Goal: Task Accomplishment & Management: Use online tool/utility

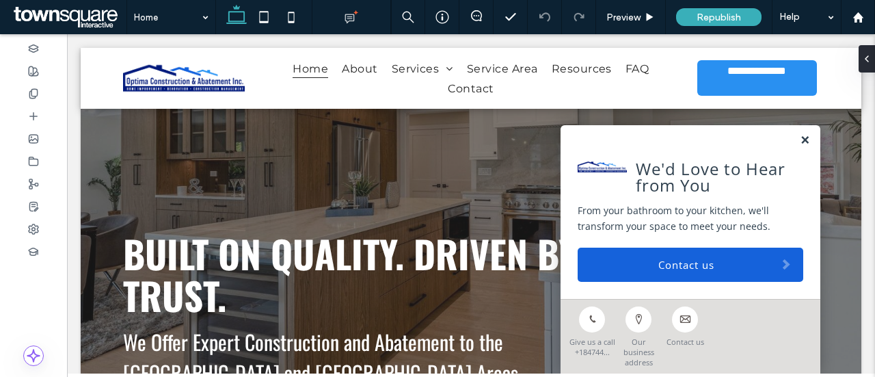
click at [800, 146] on link at bounding box center [805, 141] width 10 height 12
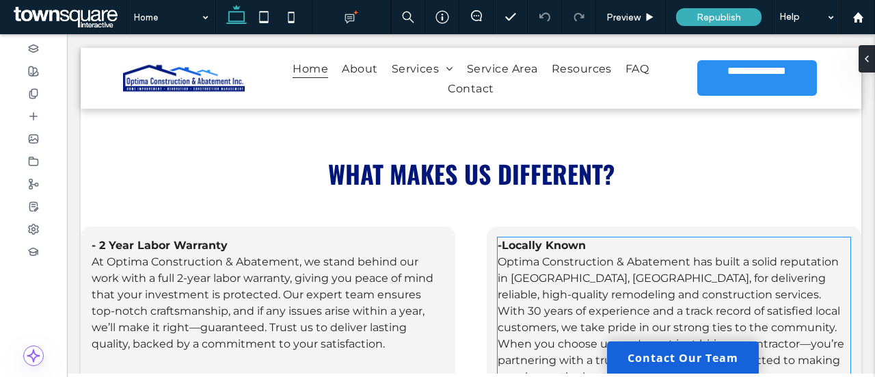
scroll to position [2079, 0]
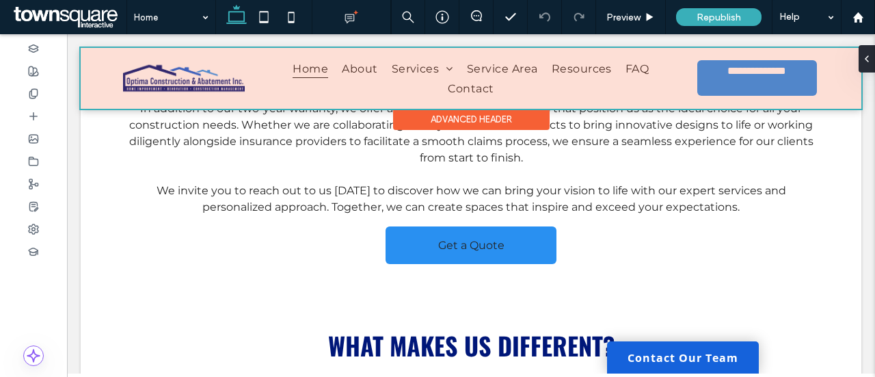
click at [227, 80] on div at bounding box center [471, 78] width 781 height 61
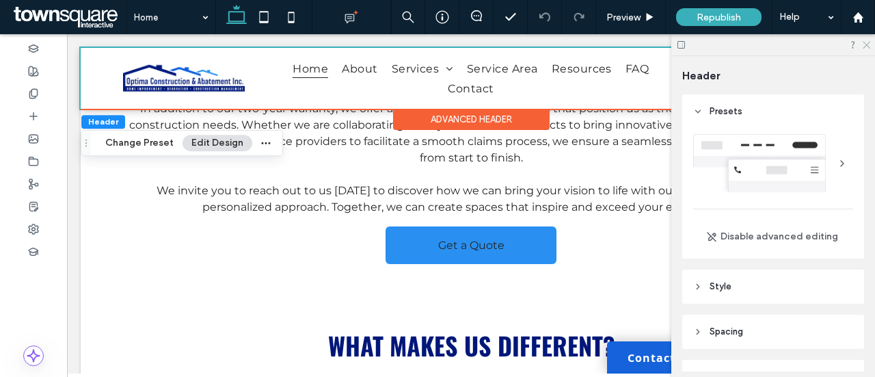
click at [867, 42] on icon at bounding box center [866, 44] width 9 height 9
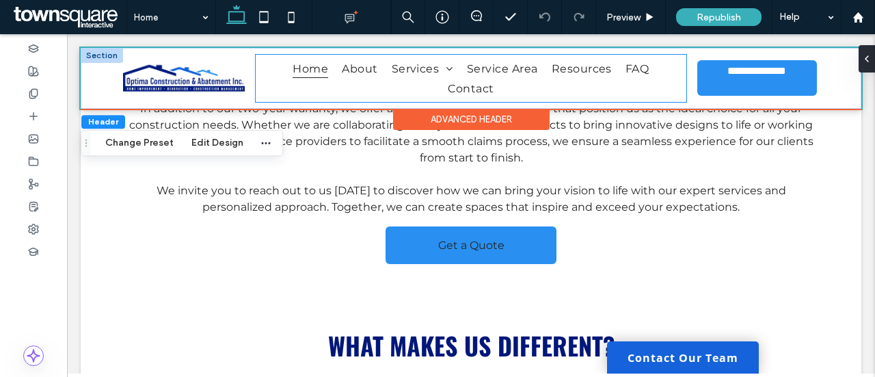
click at [647, 99] on div "Home About Services Kitchen & Bathroom Remodeling Roofing, Siding & Driveways B…" at bounding box center [471, 78] width 431 height 47
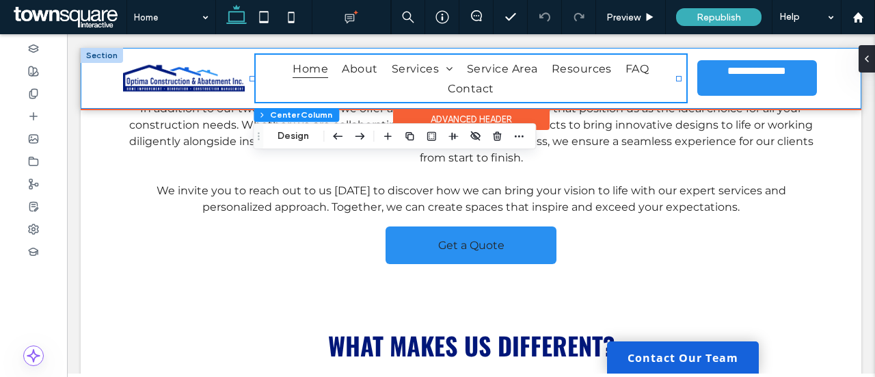
click at [825, 81] on div "**********" at bounding box center [471, 78] width 781 height 61
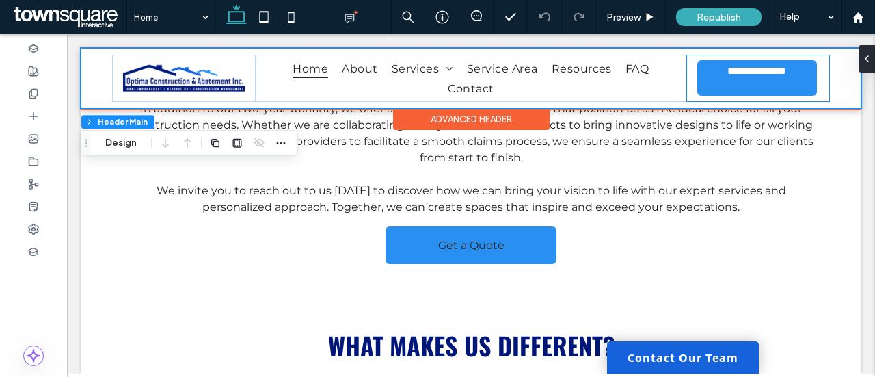
click at [687, 82] on div "**********" at bounding box center [759, 78] width 144 height 47
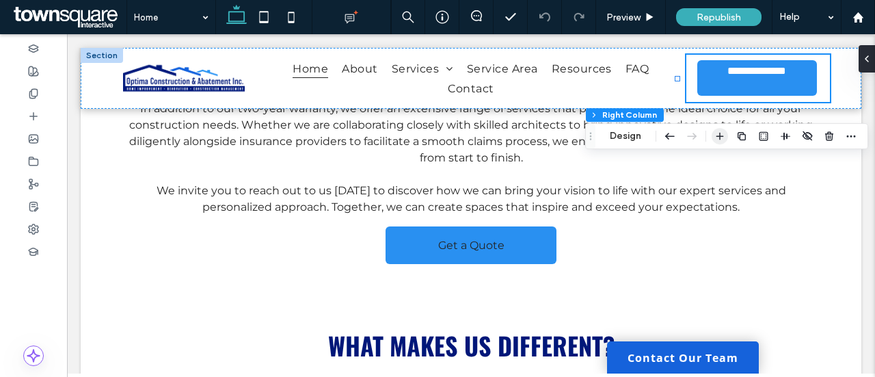
click at [721, 135] on icon "button" at bounding box center [720, 136] width 11 height 11
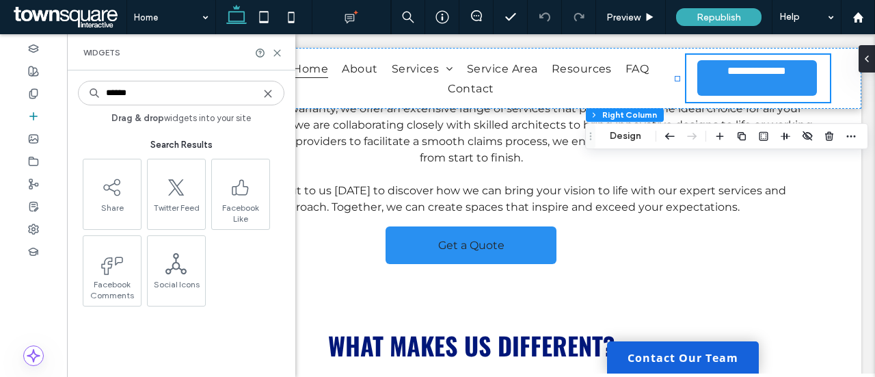
scroll to position [0, 0]
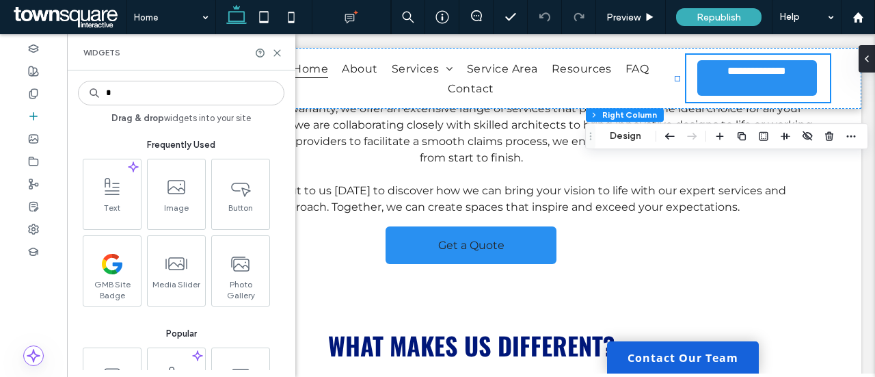
type input "*"
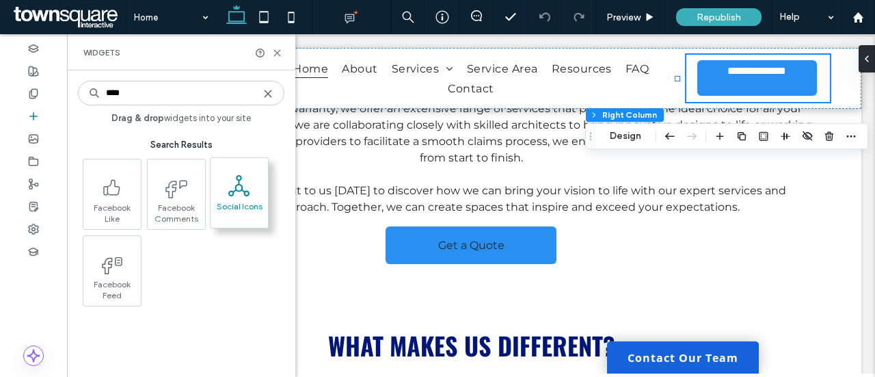
type input "****"
click at [237, 199] on span at bounding box center [239, 185] width 57 height 31
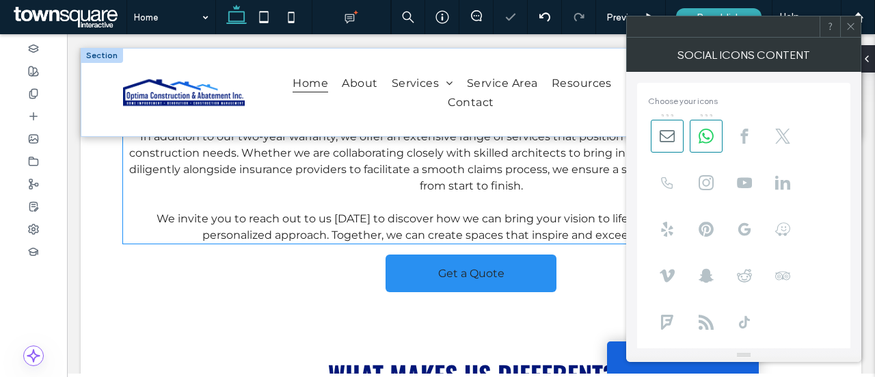
scroll to position [2107, 0]
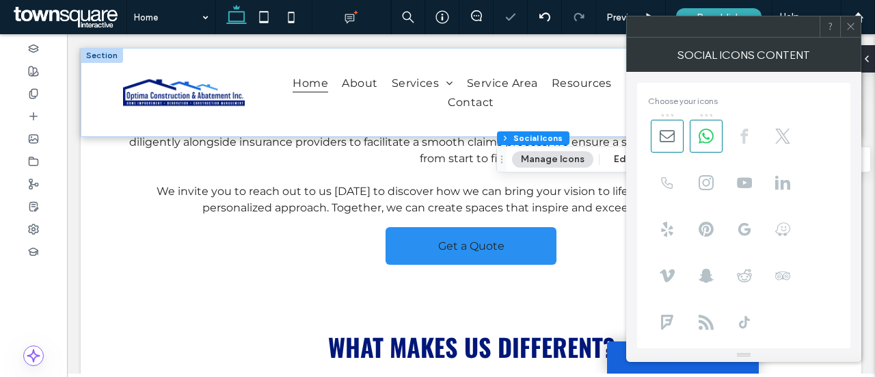
click at [751, 133] on icon at bounding box center [744, 136] width 15 height 15
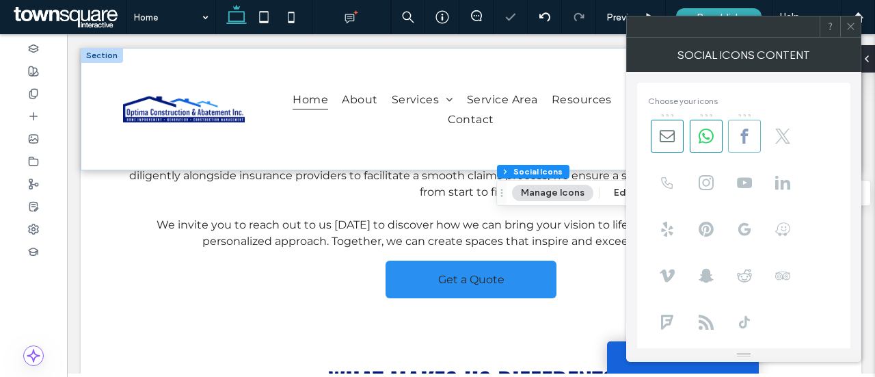
scroll to position [2140, 0]
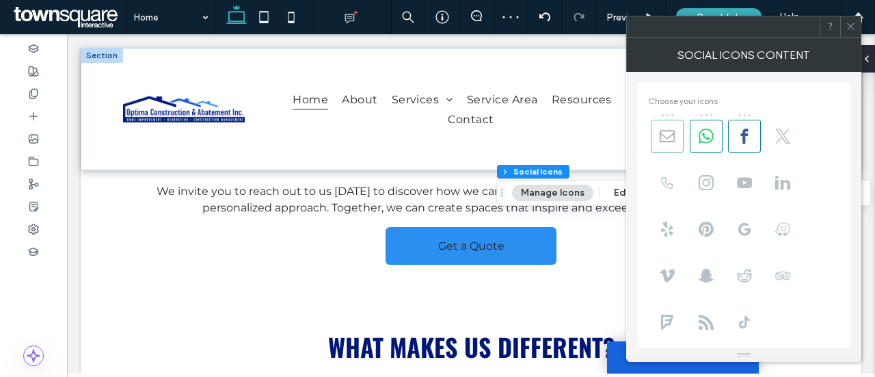
click at [669, 139] on icon at bounding box center [667, 136] width 15 height 15
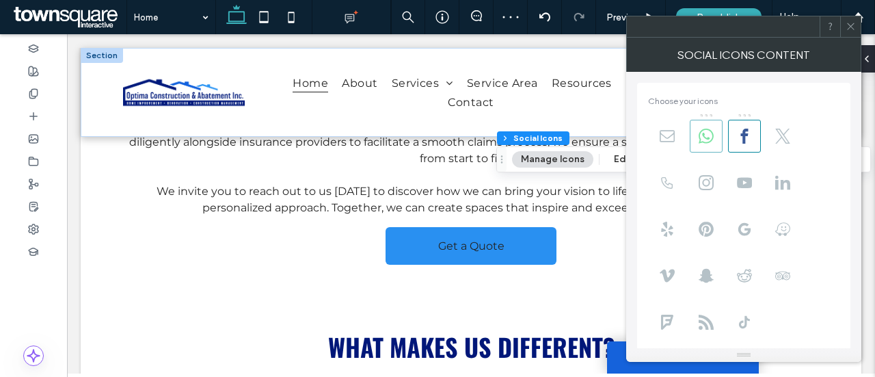
click at [708, 135] on icon at bounding box center [706, 136] width 15 height 15
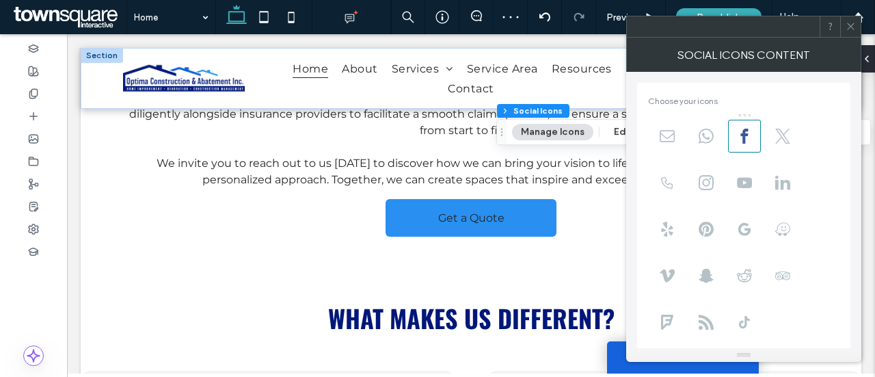
scroll to position [2079, 0]
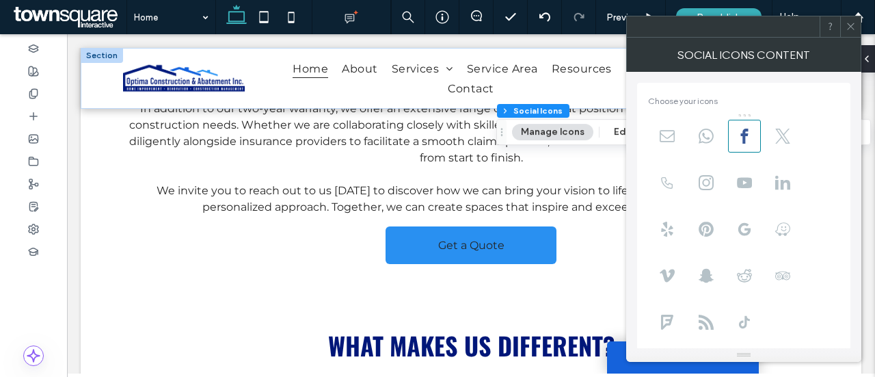
click at [851, 31] on span at bounding box center [851, 26] width 10 height 21
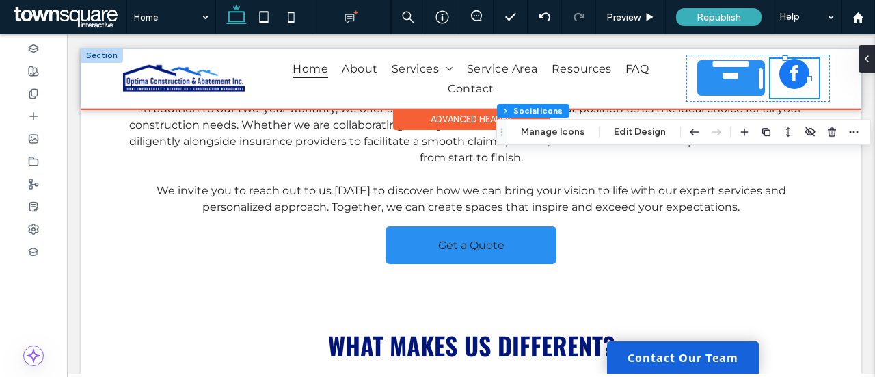
click at [785, 88] on span "facebook" at bounding box center [795, 74] width 30 height 30
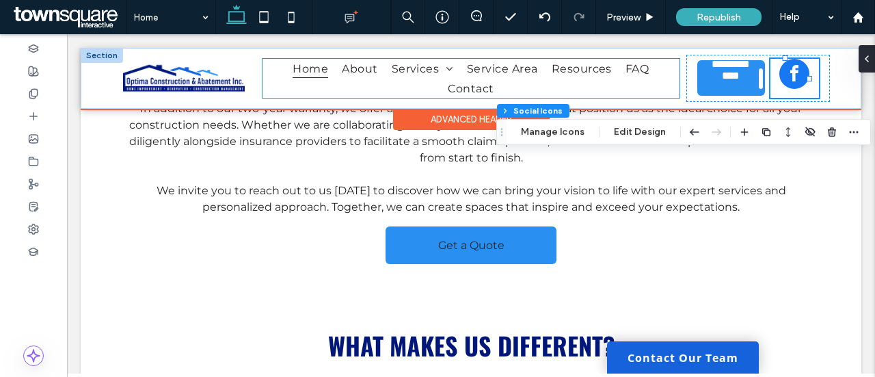
click at [639, 86] on ul "Home About Services Kitchen & Bathroom Remodeling Roofing, Siding & Driveways B…" at bounding box center [471, 78] width 417 height 39
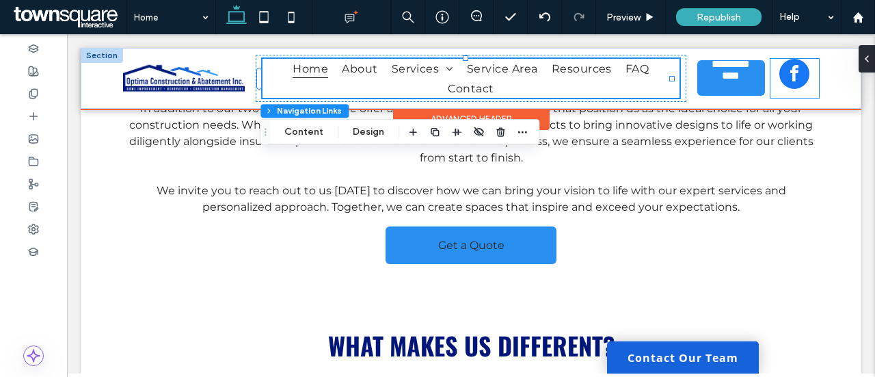
click at [780, 72] on span "facebook" at bounding box center [795, 74] width 30 height 30
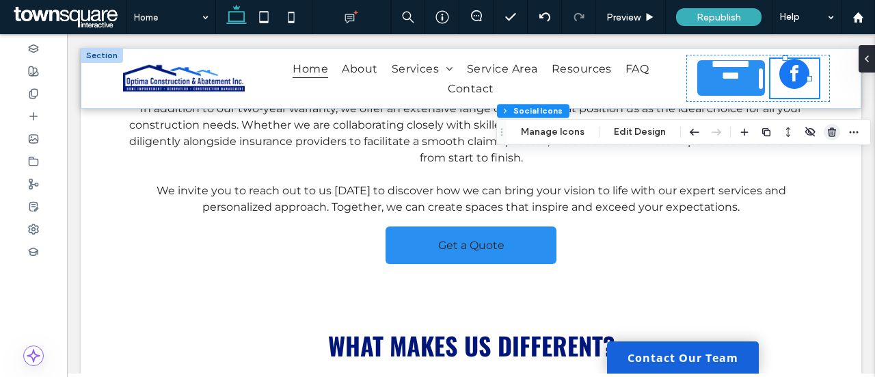
click at [828, 132] on use "button" at bounding box center [832, 131] width 8 height 9
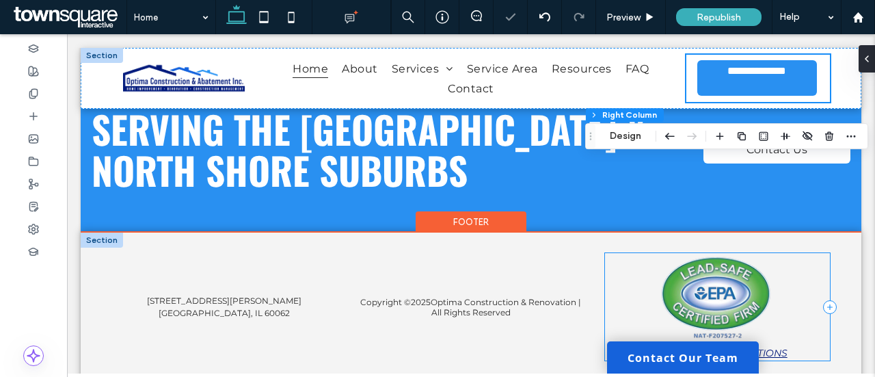
scroll to position [3652, 0]
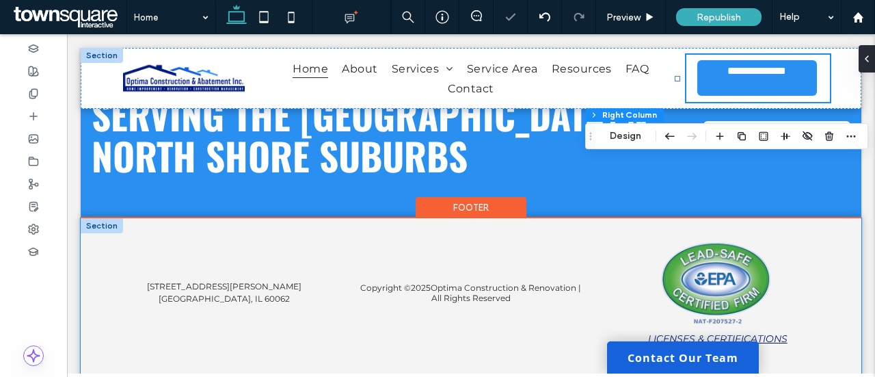
click at [572, 336] on div "Copyright © 2025 Optima Construction & Renovation | All Rights Reserved [STREET…" at bounding box center [471, 304] width 781 height 172
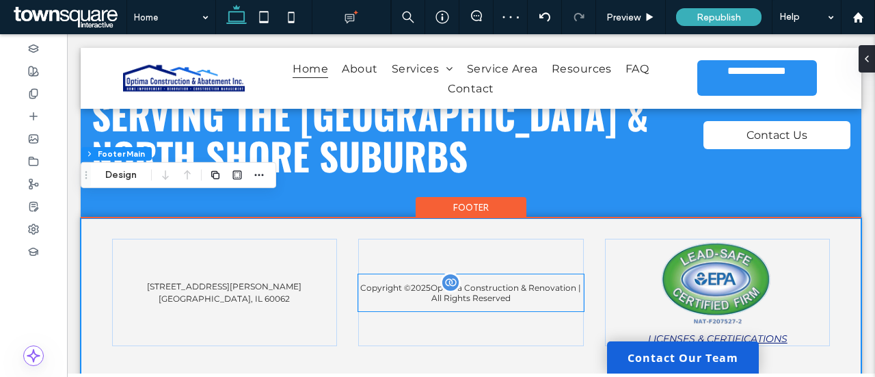
click at [358, 293] on div "Copyright © 2025 Optima Construction & Renovation | All Rights Reserved" at bounding box center [470, 300] width 225 height 37
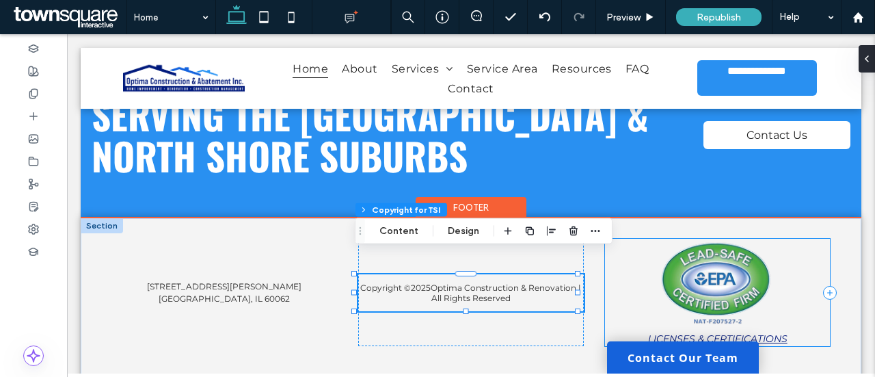
click at [634, 293] on div "LICENSES & CERTIFICATIONS" at bounding box center [717, 292] width 225 height 107
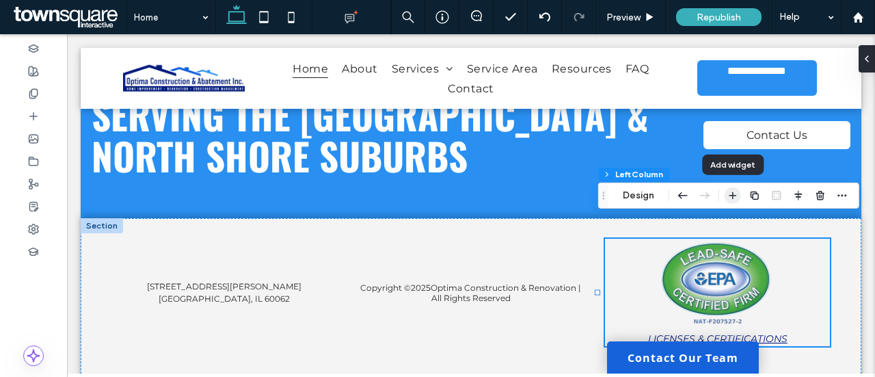
click at [732, 200] on icon "button" at bounding box center [733, 195] width 11 height 11
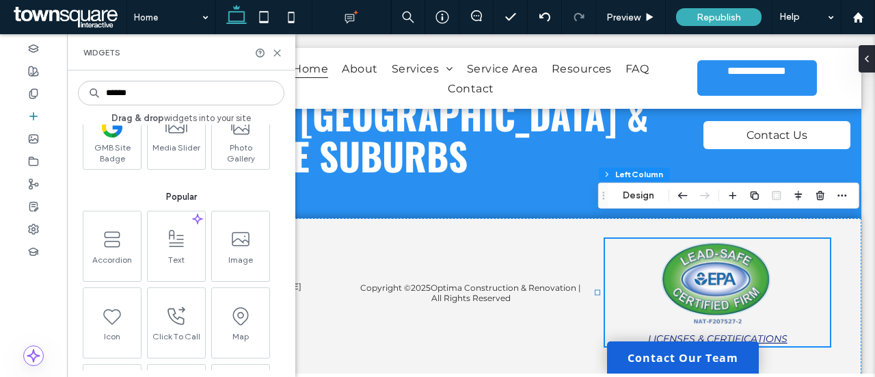
scroll to position [0, 0]
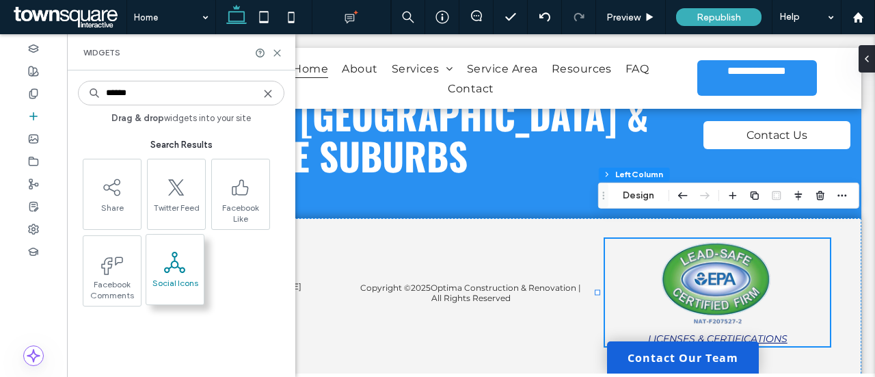
type input "******"
click at [163, 270] on span at bounding box center [174, 262] width 57 height 31
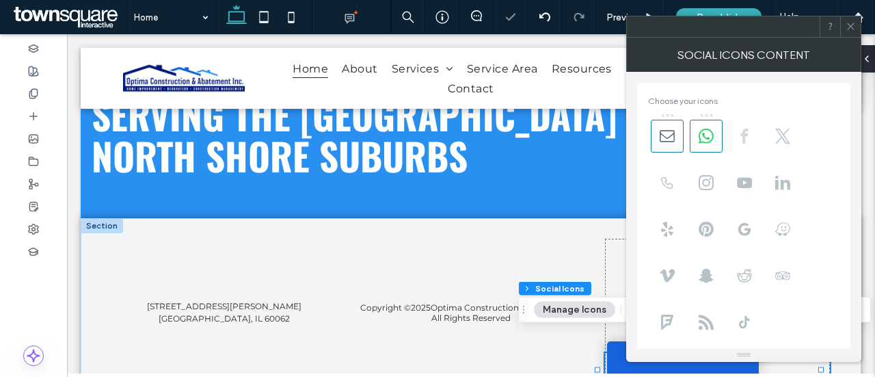
click at [743, 136] on use at bounding box center [745, 136] width 8 height 15
click at [708, 143] on span at bounding box center [706, 136] width 33 height 33
click at [671, 142] on icon at bounding box center [667, 136] width 15 height 15
click at [748, 227] on use at bounding box center [744, 228] width 12 height 13
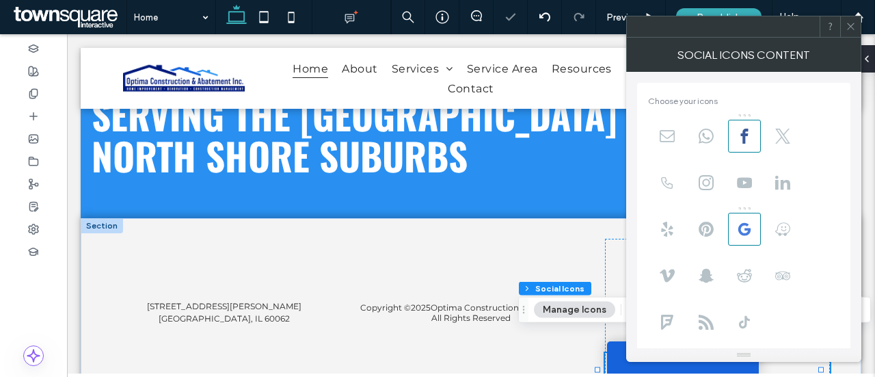
click at [853, 28] on icon at bounding box center [851, 26] width 10 height 10
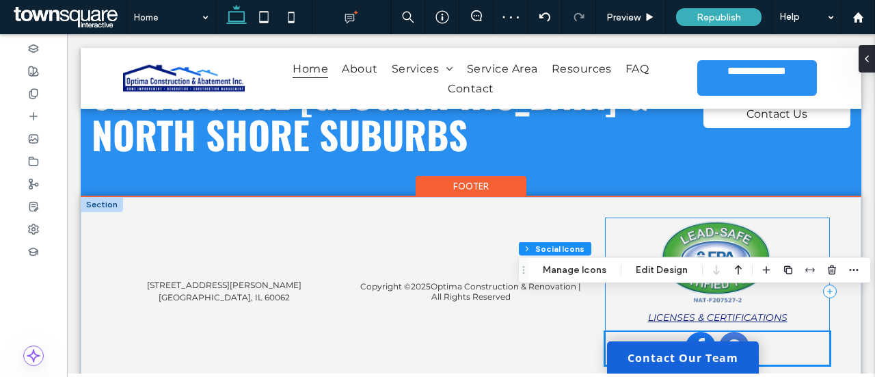
scroll to position [3692, 0]
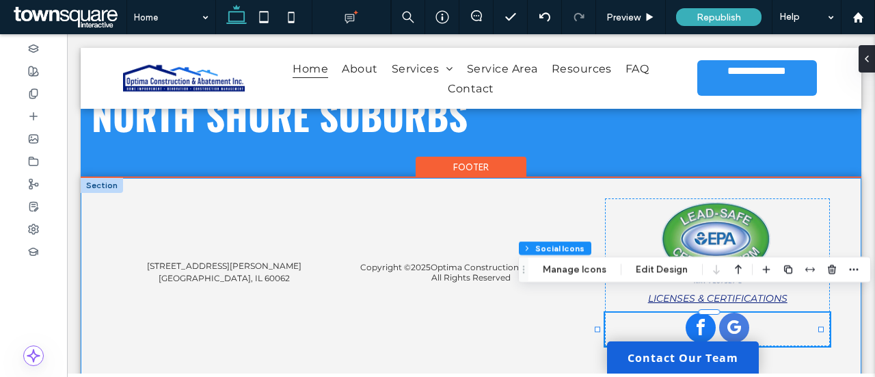
click at [122, 348] on div "Copyright © 2025 Optima Construction & Renovation | All Rights Reserved [STREET…" at bounding box center [471, 284] width 781 height 213
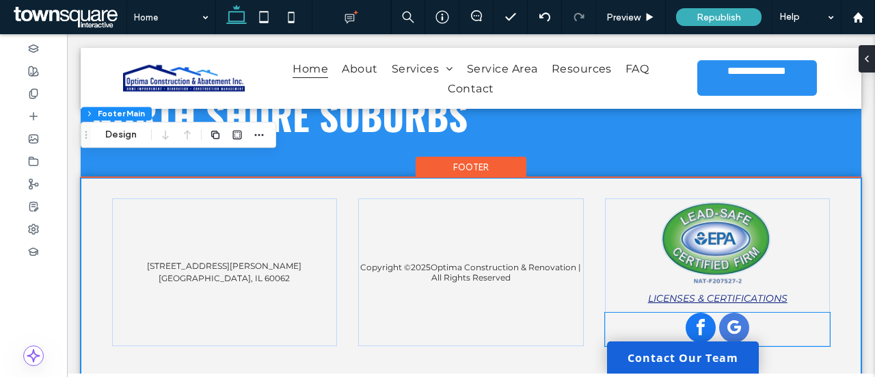
click at [691, 314] on span "facebook" at bounding box center [701, 327] width 30 height 30
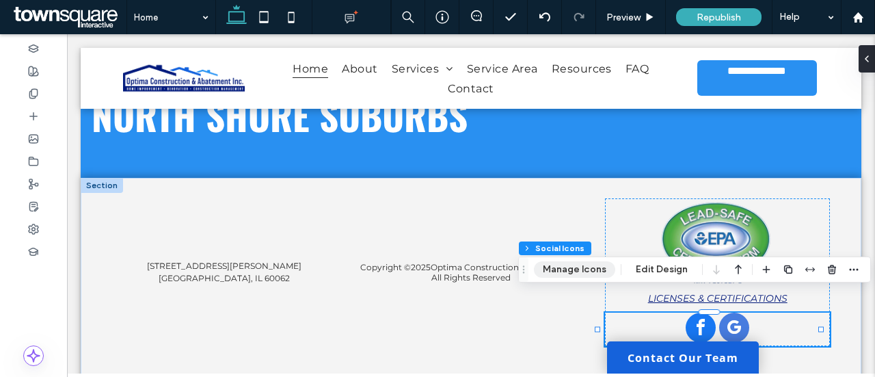
click at [578, 277] on button "Manage Icons" at bounding box center [574, 269] width 81 height 16
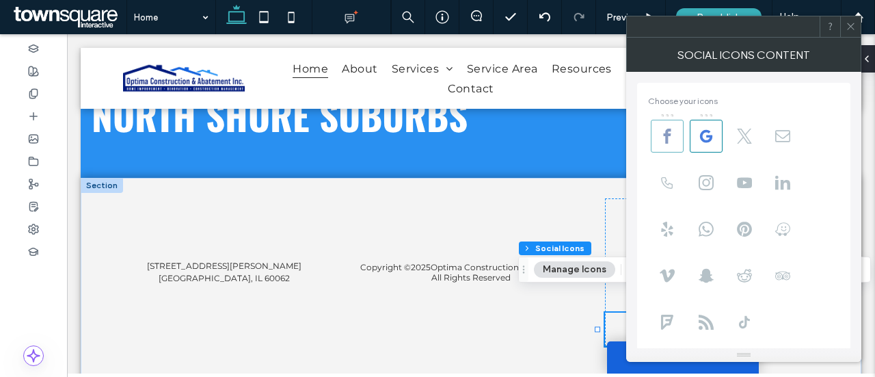
click at [672, 129] on icon at bounding box center [667, 136] width 15 height 15
click at [665, 135] on use at bounding box center [668, 136] width 8 height 15
click at [848, 22] on icon at bounding box center [851, 26] width 10 height 10
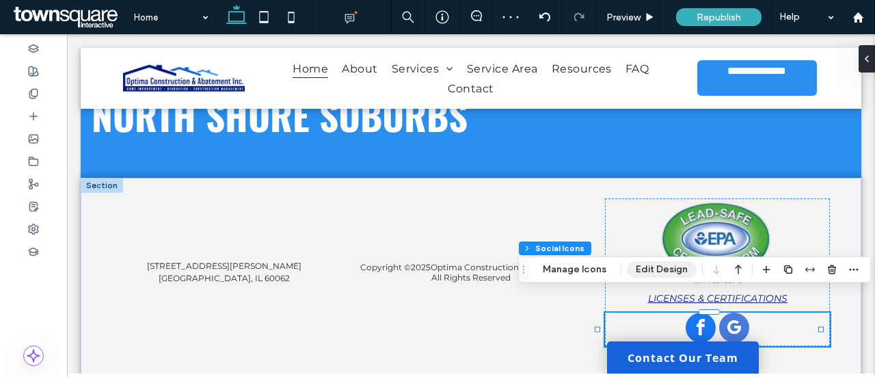
click at [667, 274] on button "Edit Design" at bounding box center [662, 269] width 70 height 16
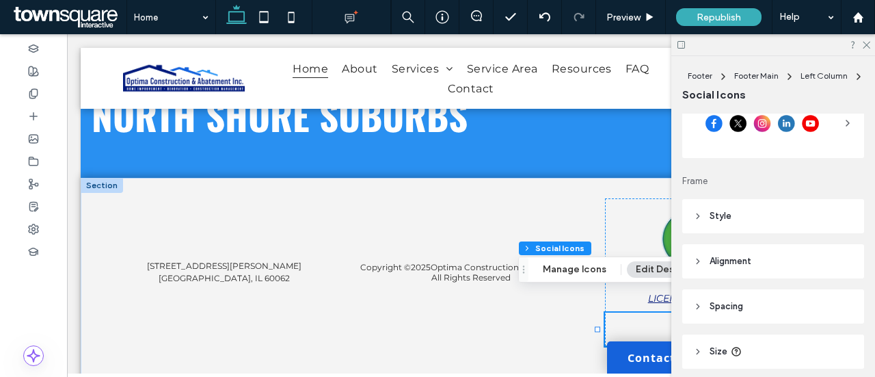
scroll to position [0, 0]
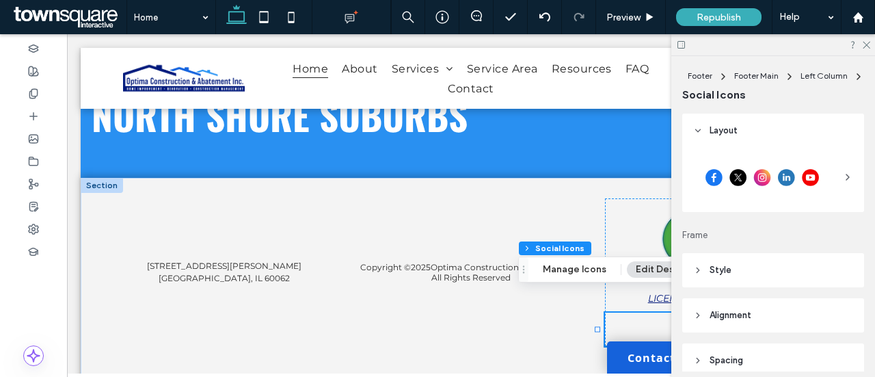
click at [834, 169] on div at bounding box center [773, 177] width 160 height 48
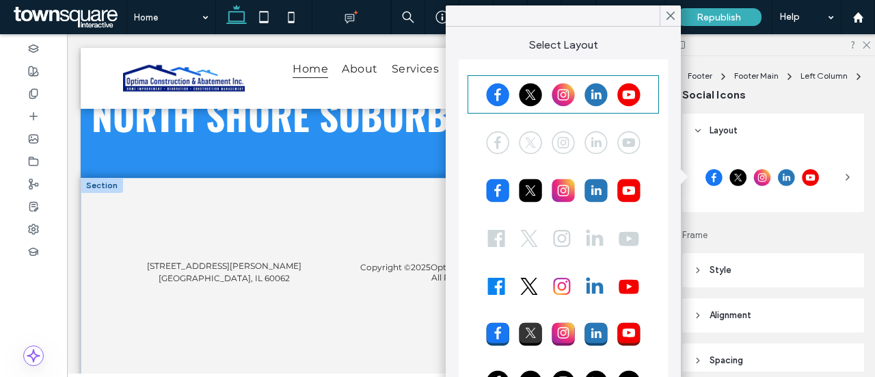
click at [752, 273] on header "Style" at bounding box center [773, 270] width 182 height 34
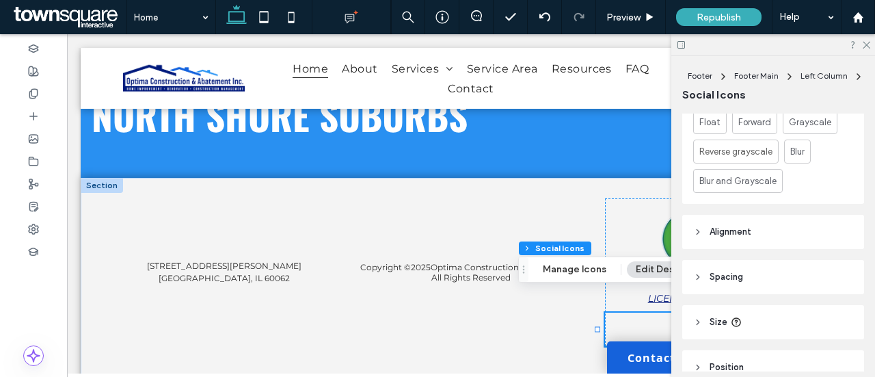
scroll to position [479, 0]
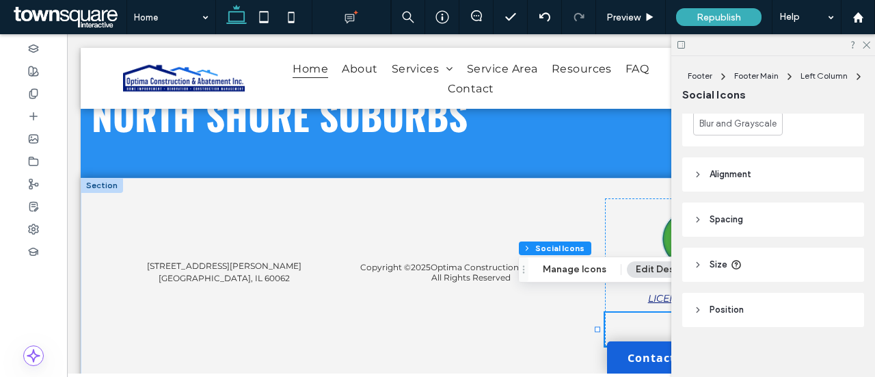
click at [758, 319] on header "Position" at bounding box center [773, 310] width 182 height 34
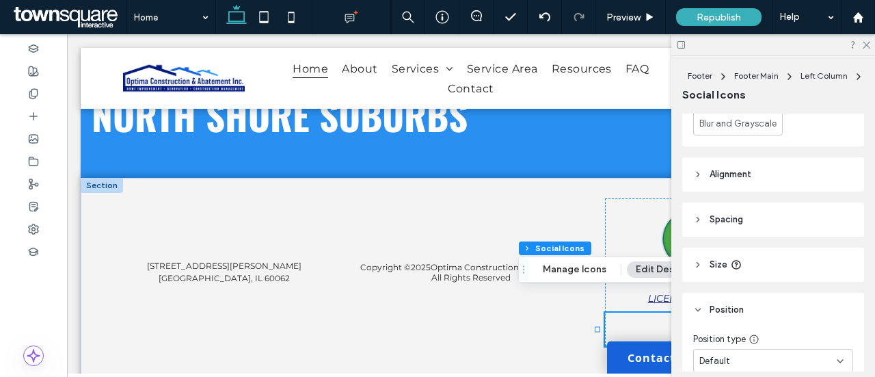
click at [738, 176] on span "Alignment" at bounding box center [731, 175] width 42 height 14
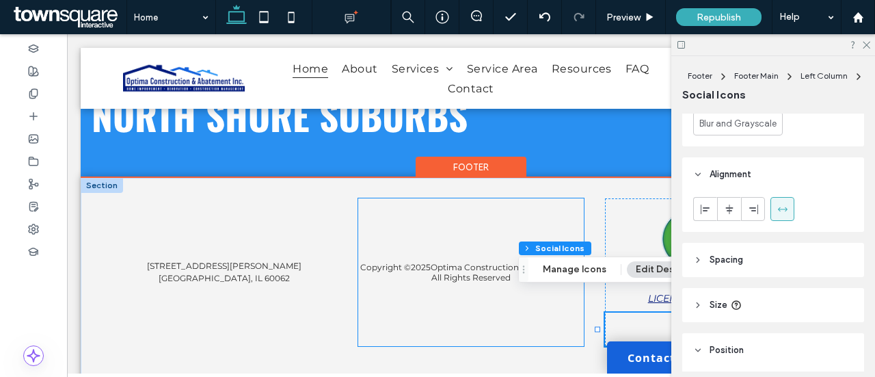
click at [490, 198] on div "Copyright © 2025 Optima Construction & Renovation | All Rights Reserved" at bounding box center [470, 272] width 225 height 148
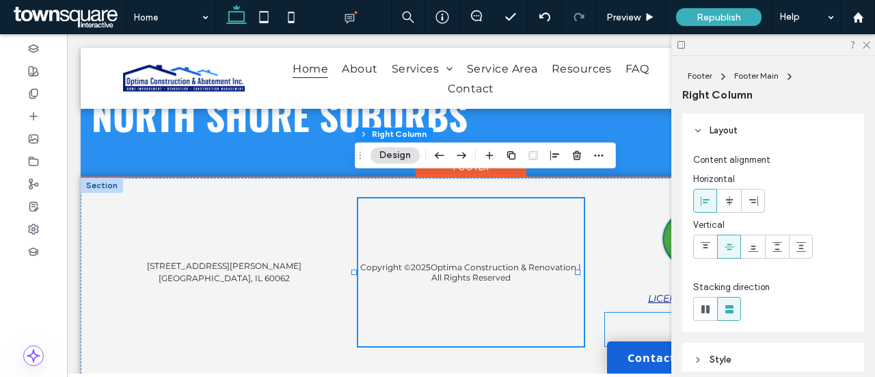
click at [632, 315] on div at bounding box center [717, 329] width 225 height 34
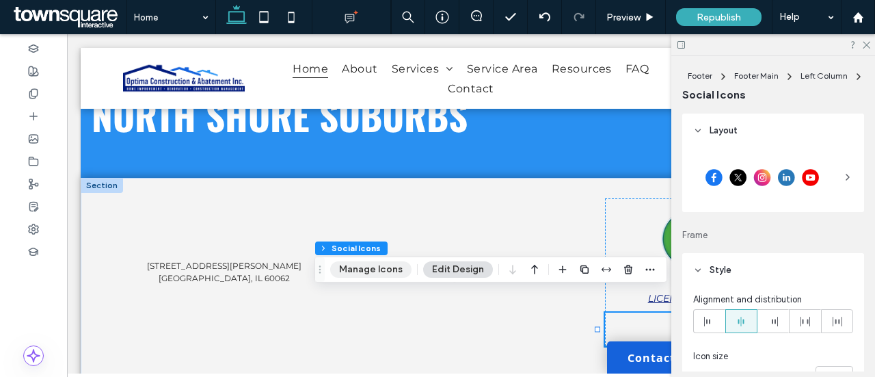
click at [364, 269] on button "Manage Icons" at bounding box center [370, 269] width 81 height 16
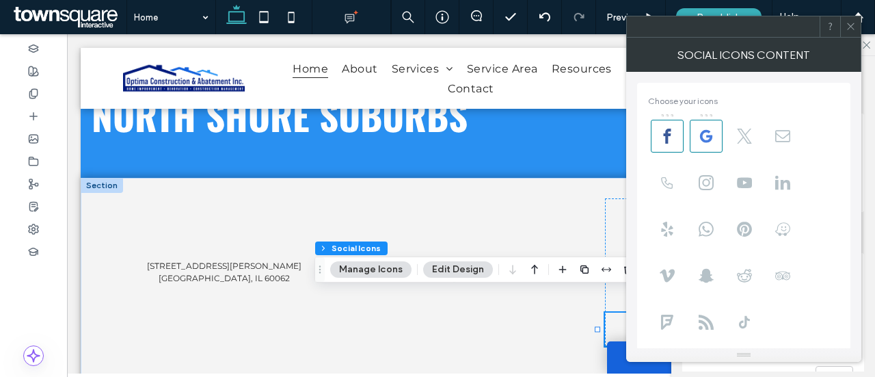
drag, startPoint x: 700, startPoint y: 132, endPoint x: 732, endPoint y: 162, distance: 44.0
click at [741, 167] on span at bounding box center [744, 182] width 33 height 33
click at [717, 141] on span at bounding box center [706, 136] width 33 height 33
drag, startPoint x: 741, startPoint y: 194, endPoint x: 738, endPoint y: 184, distance: 10.0
click at [741, 194] on span at bounding box center [744, 182] width 33 height 33
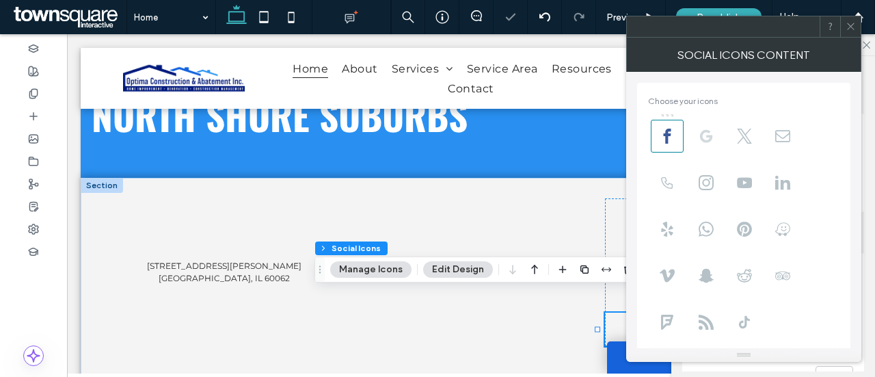
click at [704, 132] on icon at bounding box center [706, 136] width 15 height 15
click at [666, 114] on div at bounding box center [667, 115] width 3 height 3
click at [675, 118] on div at bounding box center [667, 133] width 33 height 40
click at [853, 25] on icon at bounding box center [851, 26] width 10 height 10
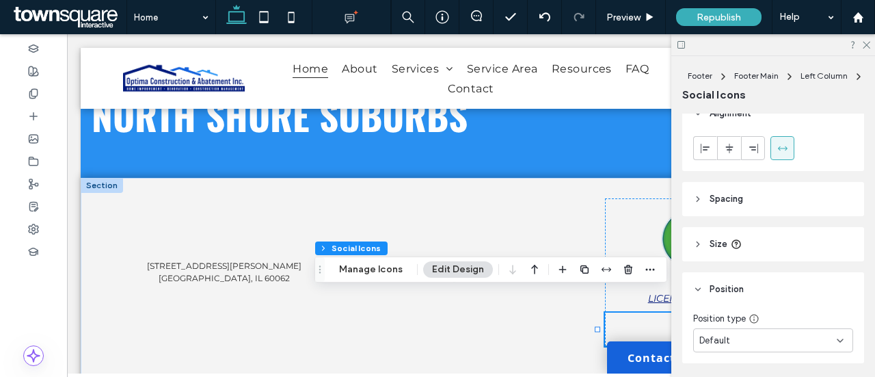
scroll to position [585, 0]
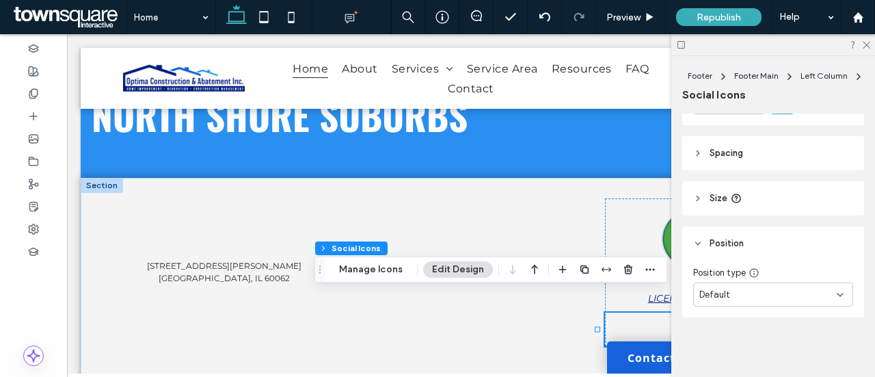
click at [778, 291] on div "Default" at bounding box center [768, 295] width 137 height 14
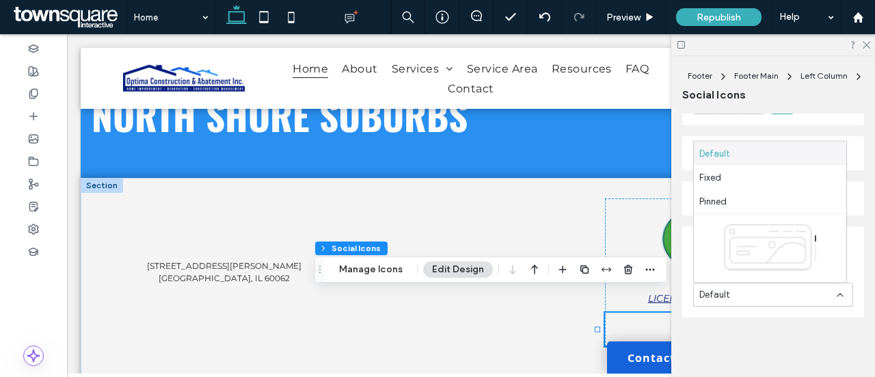
click at [778, 292] on div "Default" at bounding box center [768, 295] width 137 height 14
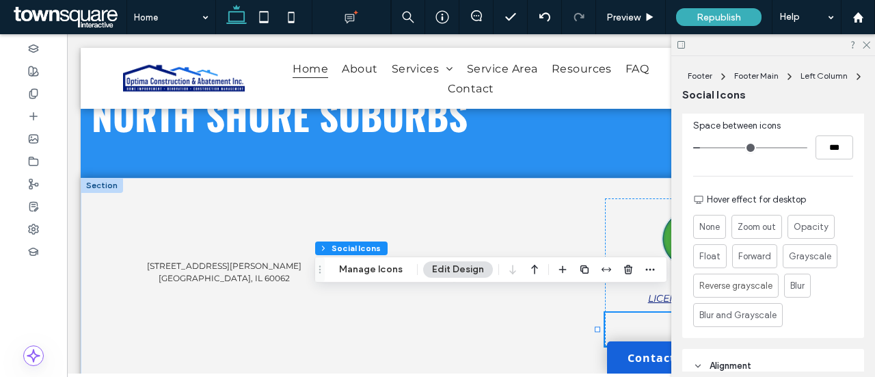
scroll to position [107, 0]
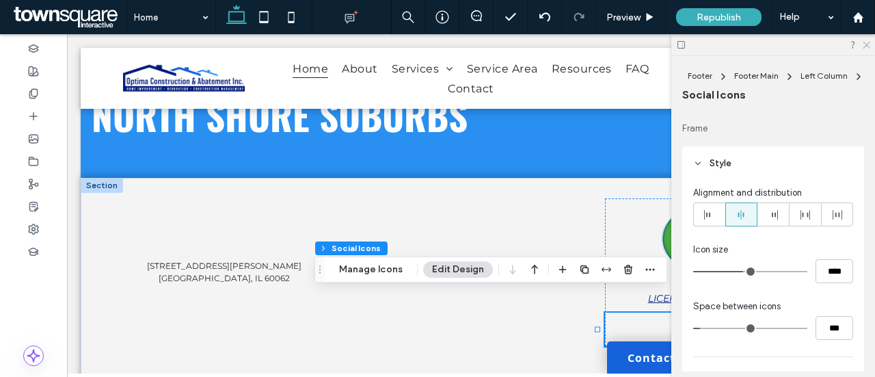
click at [866, 46] on icon at bounding box center [866, 44] width 9 height 9
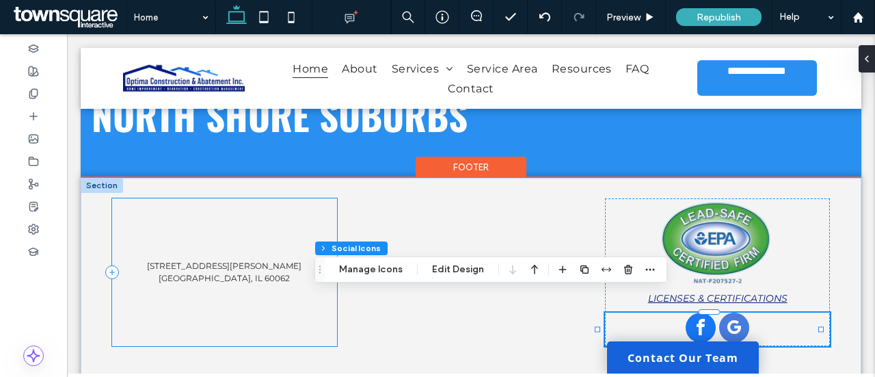
click at [176, 318] on div "[STREET_ADDRESS][PERSON_NAME]" at bounding box center [224, 272] width 225 height 148
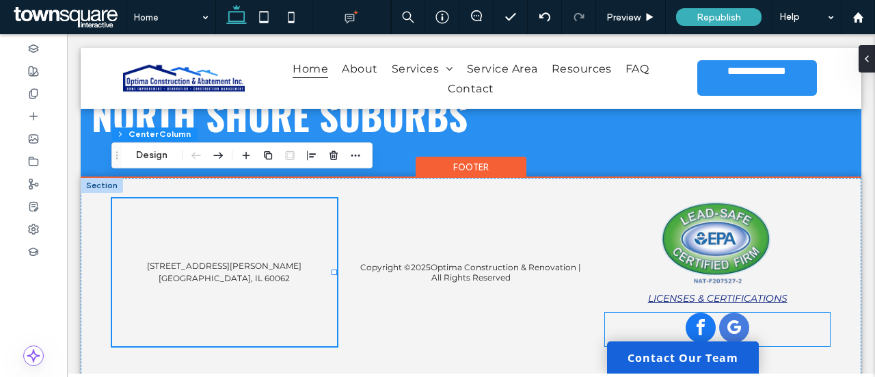
click at [695, 312] on span "facebook" at bounding box center [701, 327] width 30 height 30
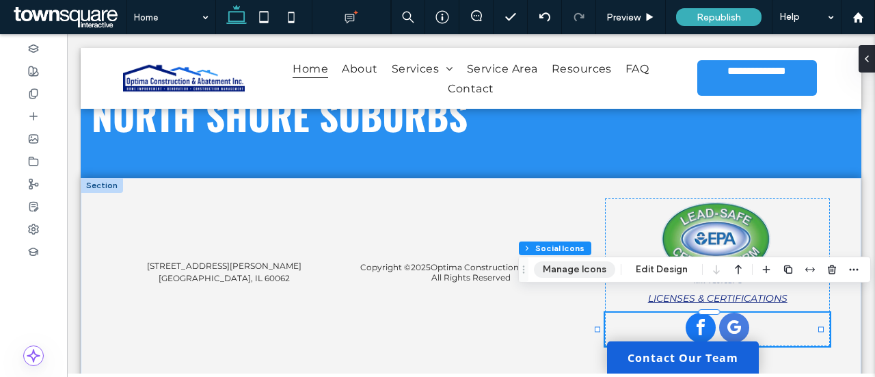
click at [600, 268] on button "Manage Icons" at bounding box center [574, 269] width 81 height 16
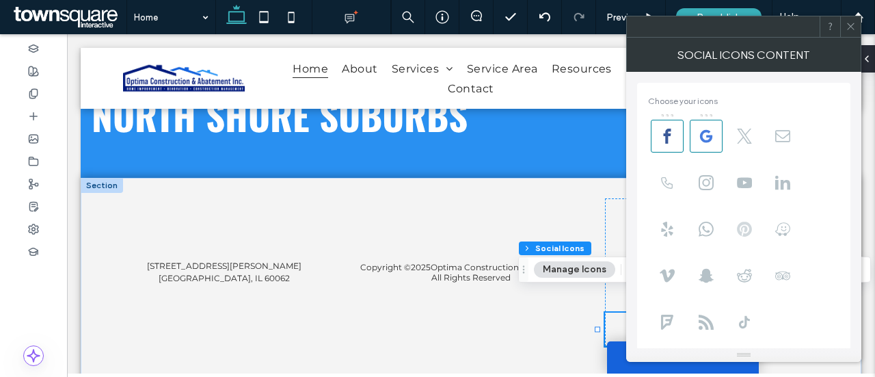
scroll to position [189, 0]
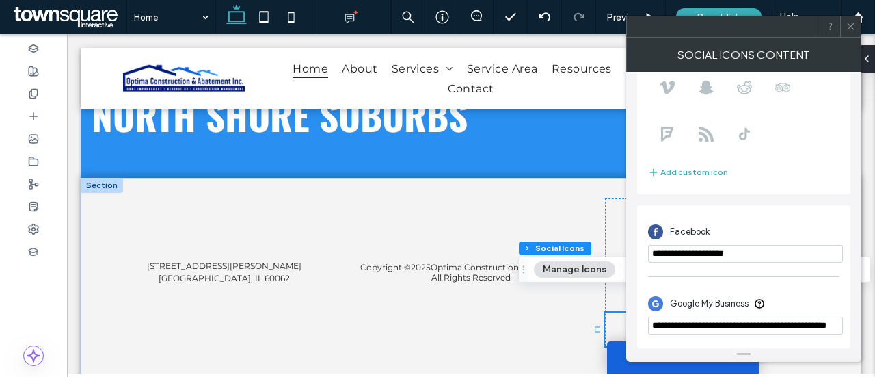
click at [708, 255] on input "**********" at bounding box center [745, 254] width 195 height 18
paste input "**********"
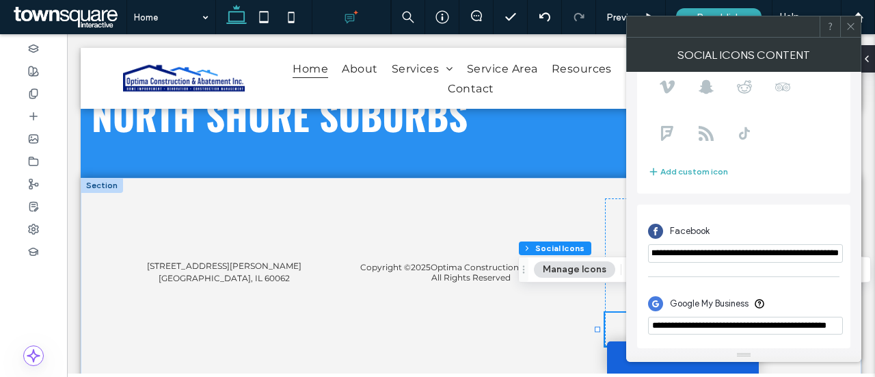
type input "**********"
click at [736, 323] on input "**********" at bounding box center [745, 326] width 195 height 18
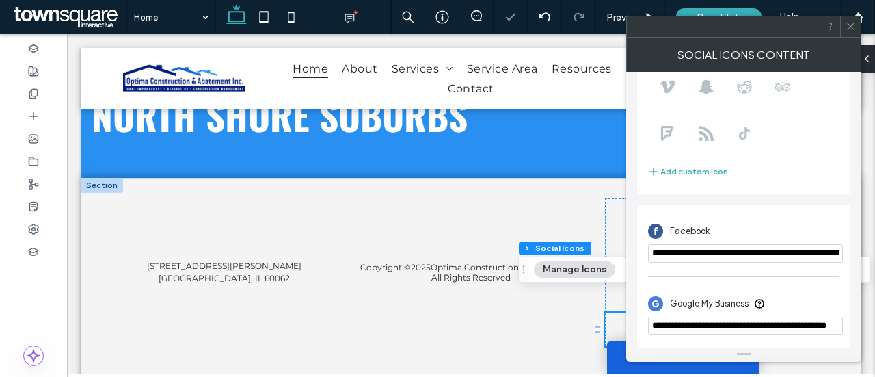
click at [736, 323] on input "**********" at bounding box center [745, 326] width 195 height 18
paste input "**********"
type input "**********"
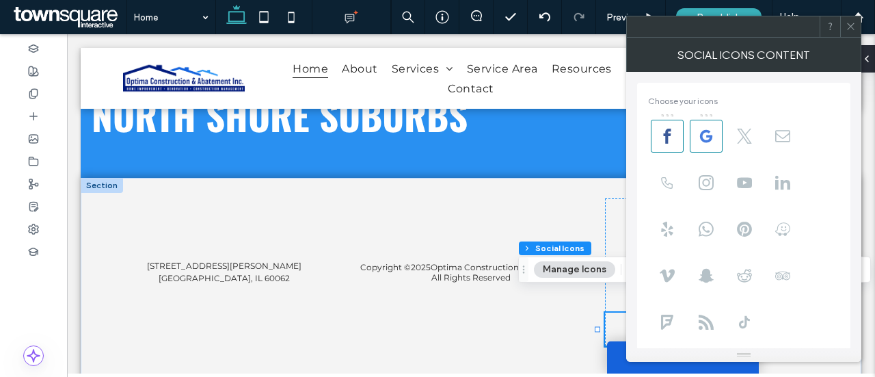
click at [851, 25] on icon at bounding box center [851, 26] width 10 height 10
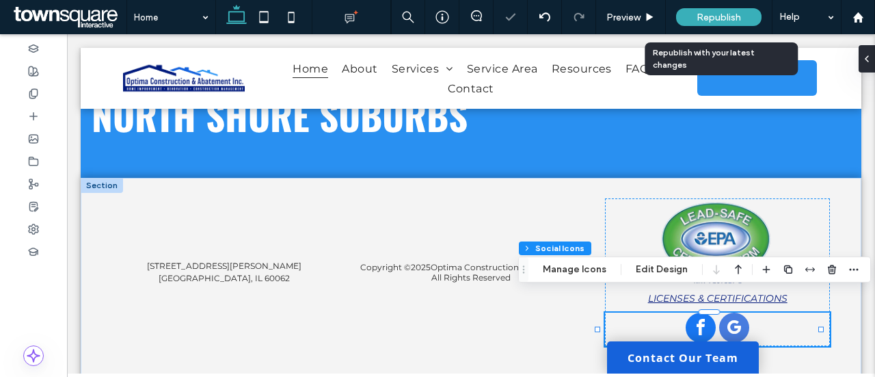
click at [720, 19] on span "Republish" at bounding box center [719, 18] width 44 height 12
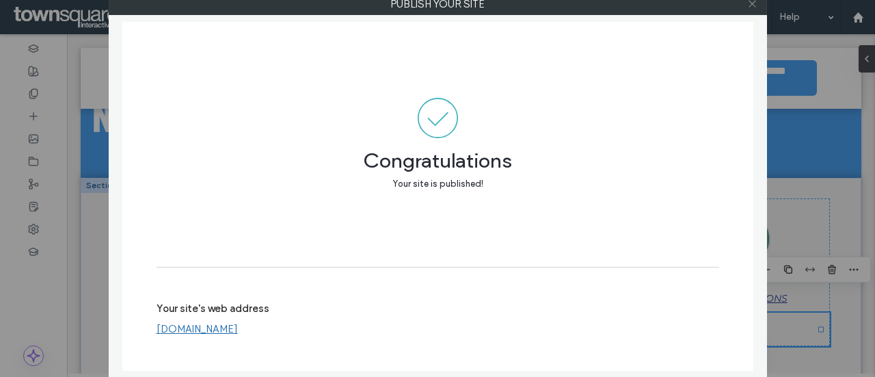
click at [751, 5] on use at bounding box center [752, 4] width 7 height 7
